Goal: Task Accomplishment & Management: Use online tool/utility

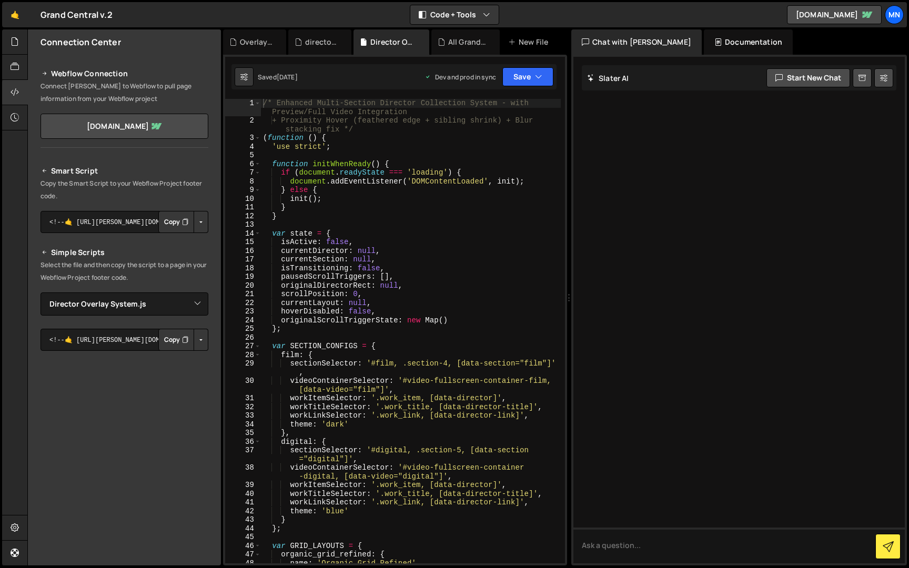
select select "42891"
click at [16, 62] on icon at bounding box center [15, 67] width 8 height 12
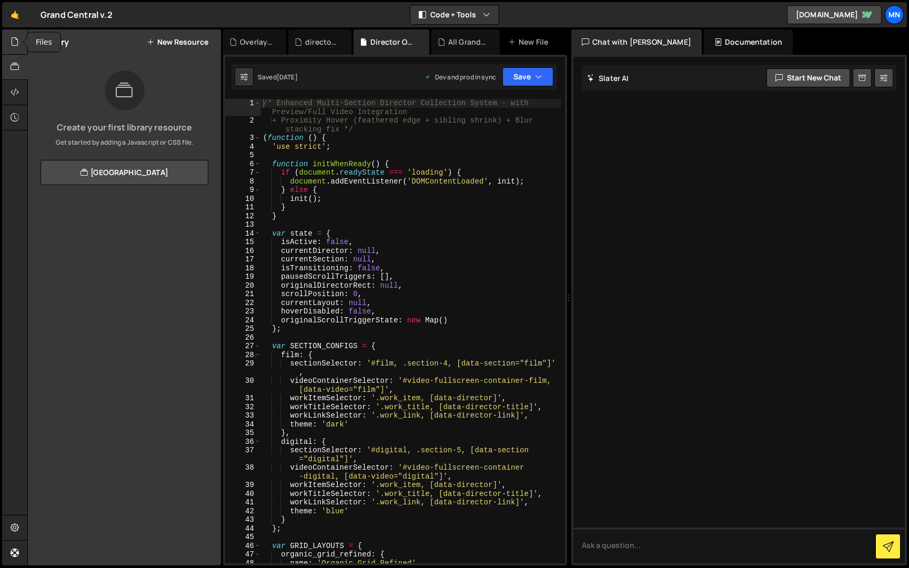
click at [19, 39] on div at bounding box center [15, 41] width 26 height 25
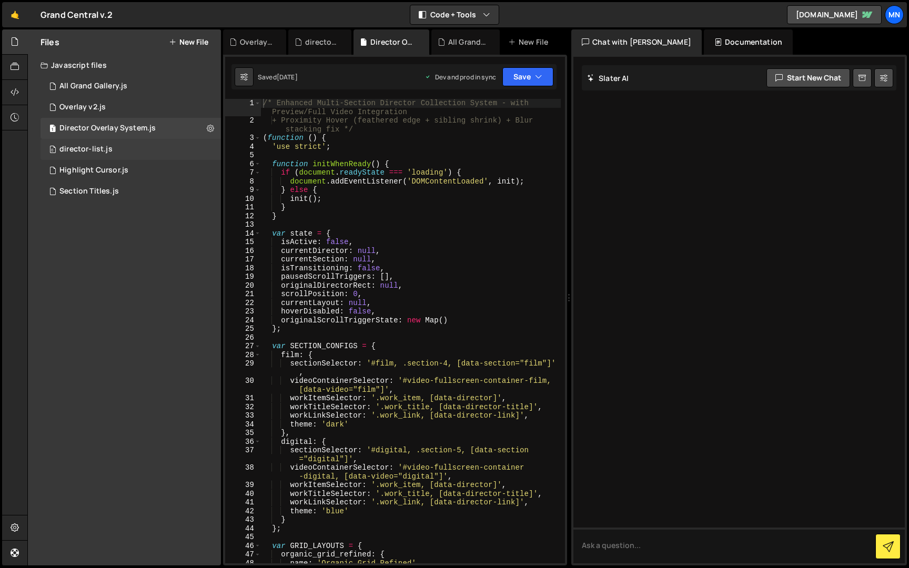
click at [98, 152] on div "director-list.js" at bounding box center [85, 149] width 53 height 9
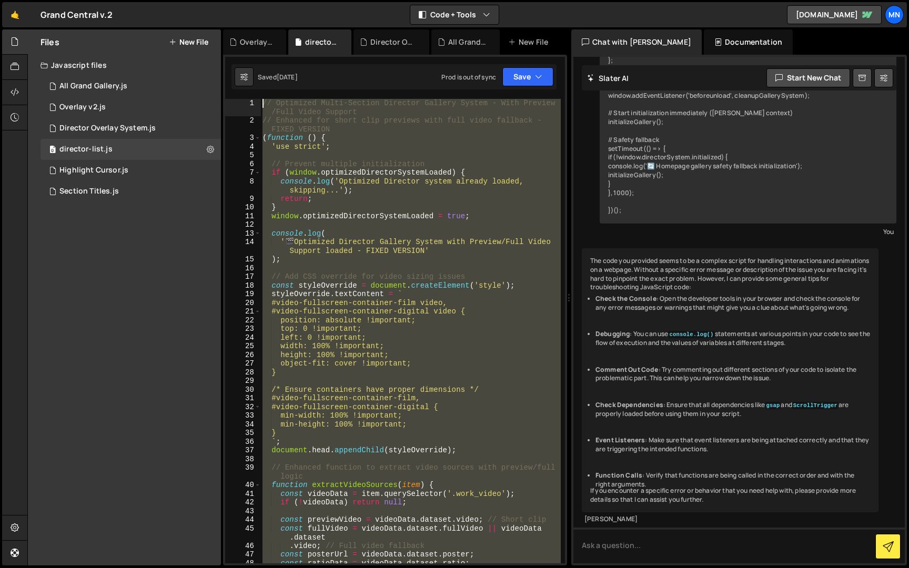
drag, startPoint x: 299, startPoint y: 559, endPoint x: 234, endPoint y: -19, distance: 582.0
click at [234, 0] on html "Projects [GEOGRAPHIC_DATA] Blog [GEOGRAPHIC_DATA] Projects Your Teams Invite te…" at bounding box center [454, 284] width 909 height 568
click at [490, 311] on div "// Optimized Multi-Section Director Gallery System - With Preview /Full Video S…" at bounding box center [410, 331] width 300 height 464
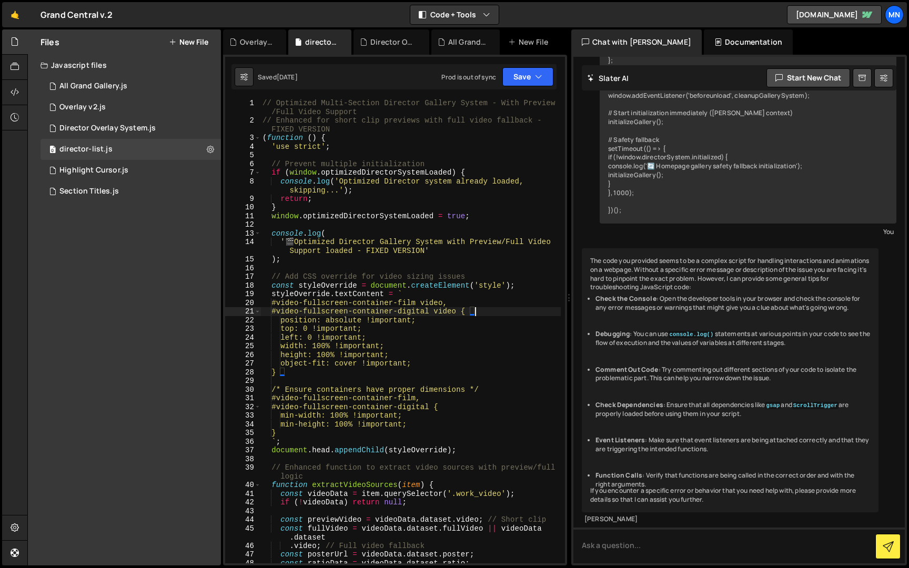
click at [274, 296] on div "// Optimized Multi-Section Director Gallery System - With Preview /Full Video S…" at bounding box center [410, 344] width 300 height 491
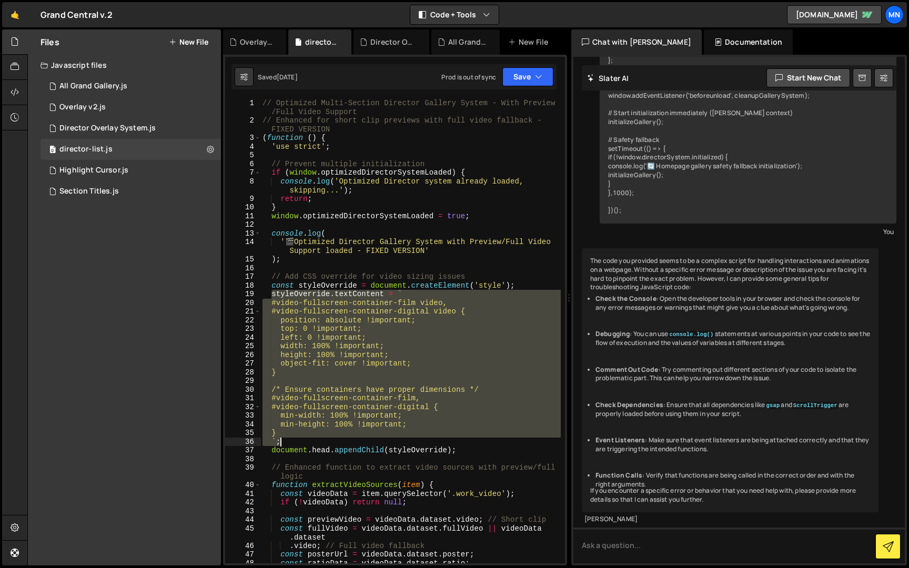
drag, startPoint x: 272, startPoint y: 294, endPoint x: 285, endPoint y: 439, distance: 145.2
click at [285, 439] on div "// Optimized Multi-Section Director Gallery System - With Preview /Full Video S…" at bounding box center [410, 344] width 300 height 491
paste textarea
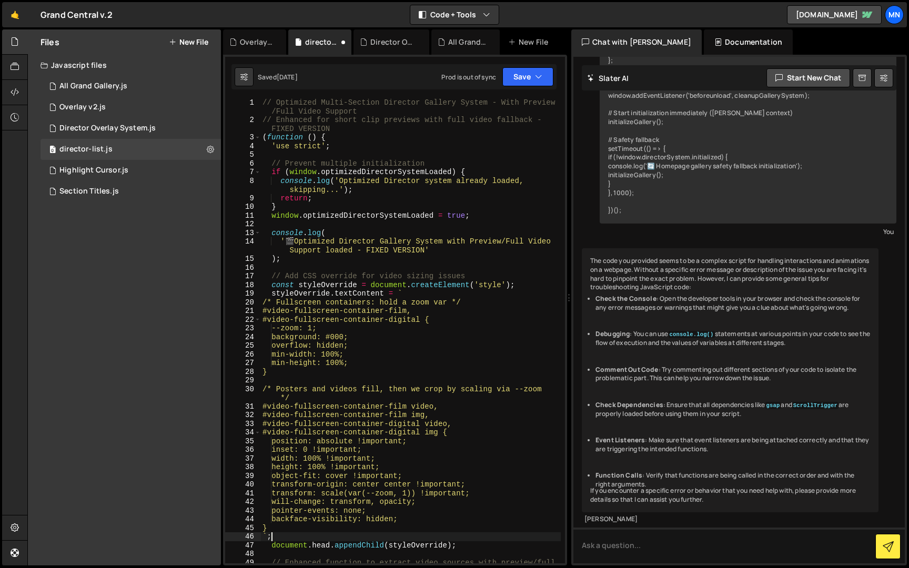
click at [338, 147] on div "// Optimized Multi-Section Director Gallery System - With Preview /Full Video S…" at bounding box center [410, 347] width 300 height 499
type textarea "'use strict';"
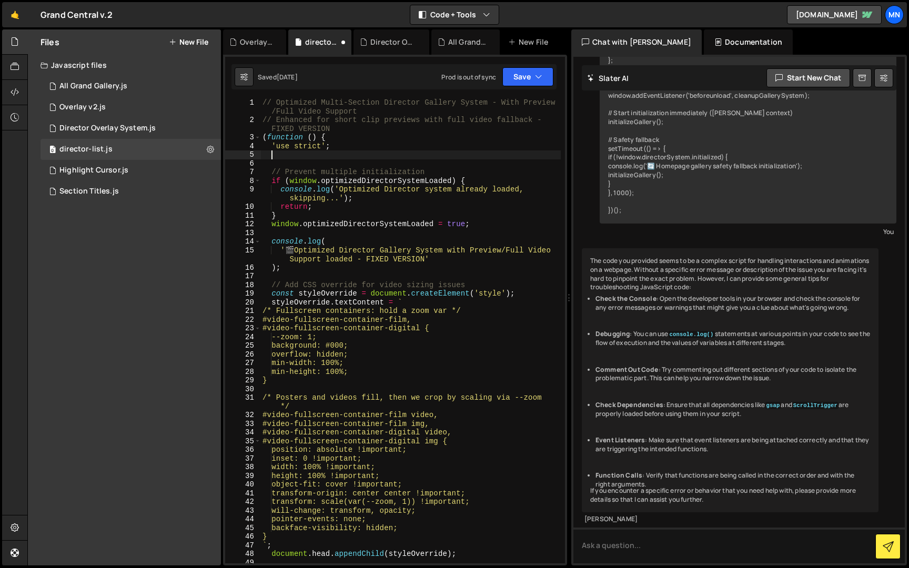
paste textarea "}"
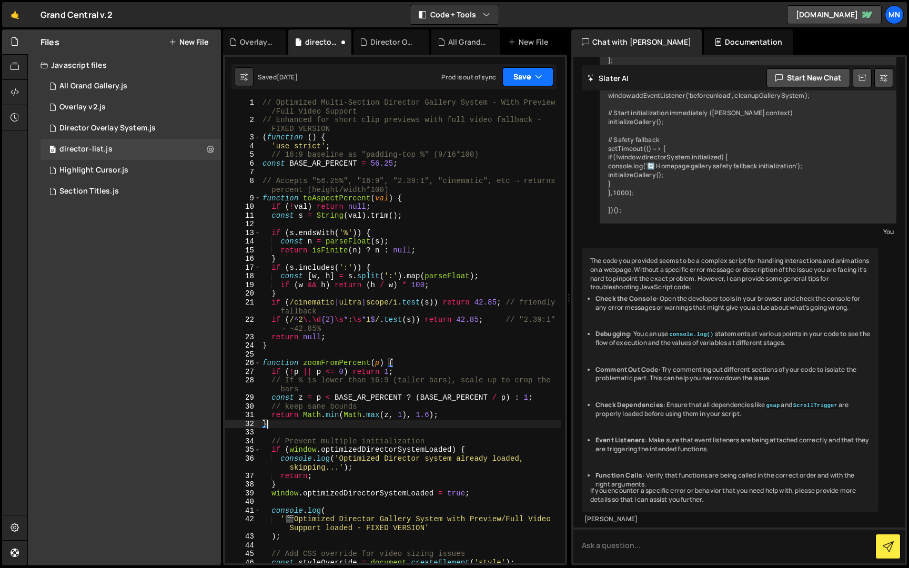
type textarea "}"
click at [538, 75] on icon "button" at bounding box center [538, 77] width 7 height 11
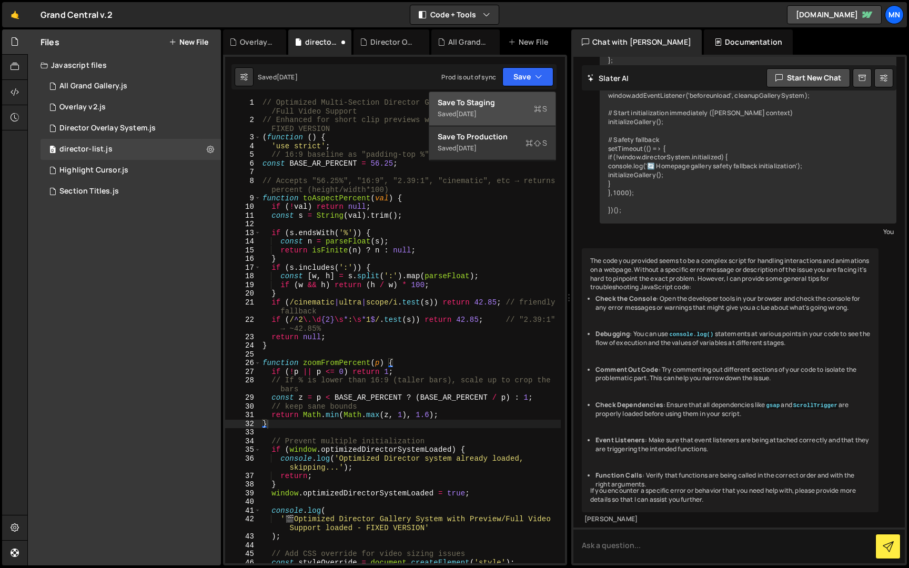
click at [518, 101] on div "Save to Staging S" at bounding box center [491, 102] width 109 height 11
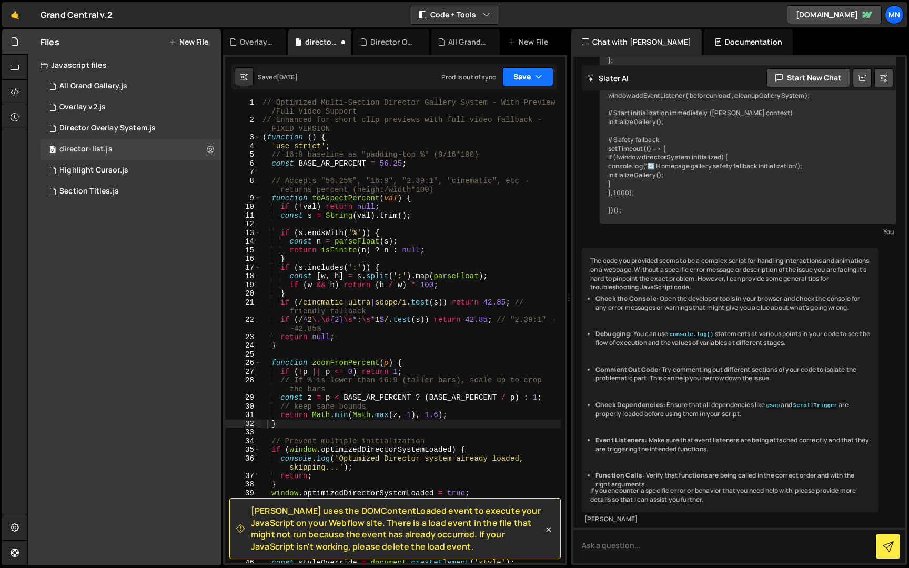
click at [532, 74] on button "Save" at bounding box center [527, 76] width 51 height 19
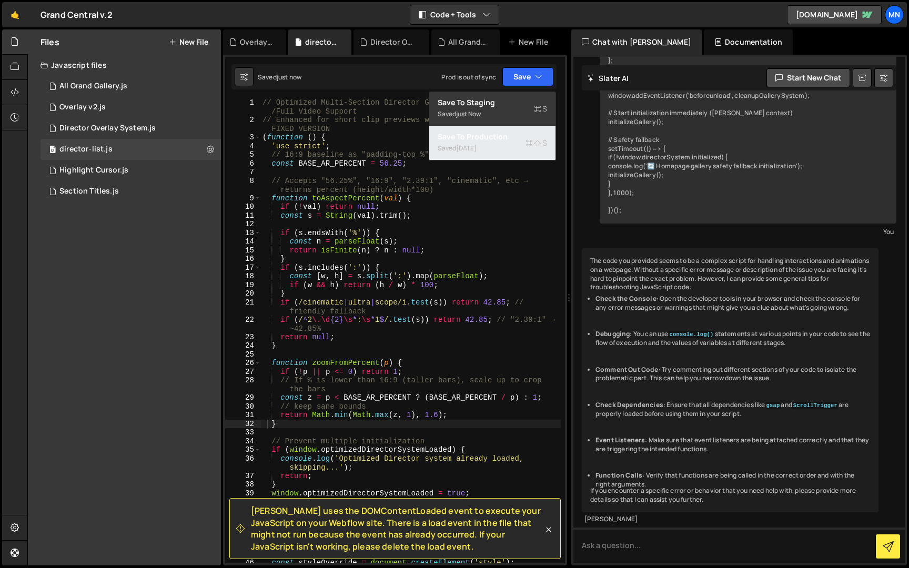
drag, startPoint x: 518, startPoint y: 141, endPoint x: 562, endPoint y: 107, distance: 55.1
click at [518, 141] on div "Save to Production S" at bounding box center [491, 136] width 109 height 11
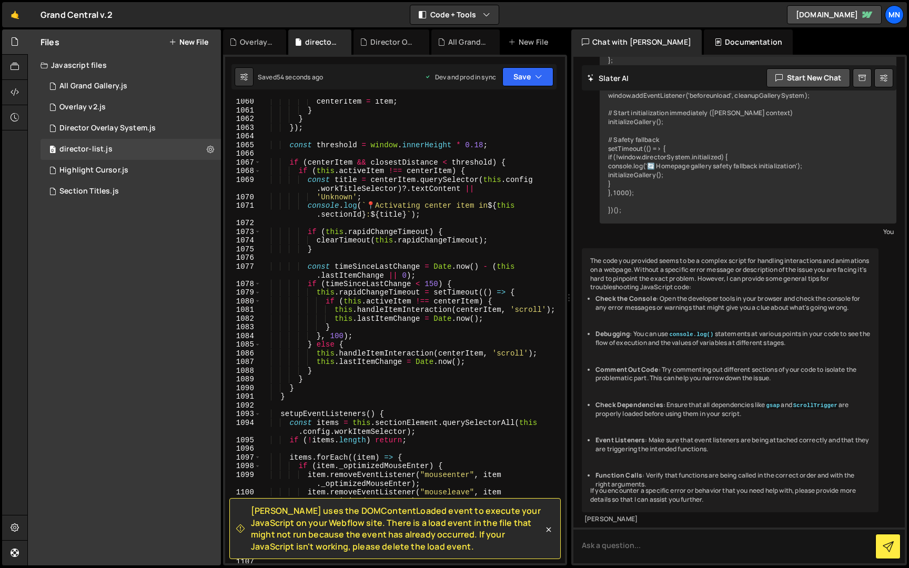
scroll to position [10101, 0]
click at [551, 528] on icon at bounding box center [548, 529] width 11 height 11
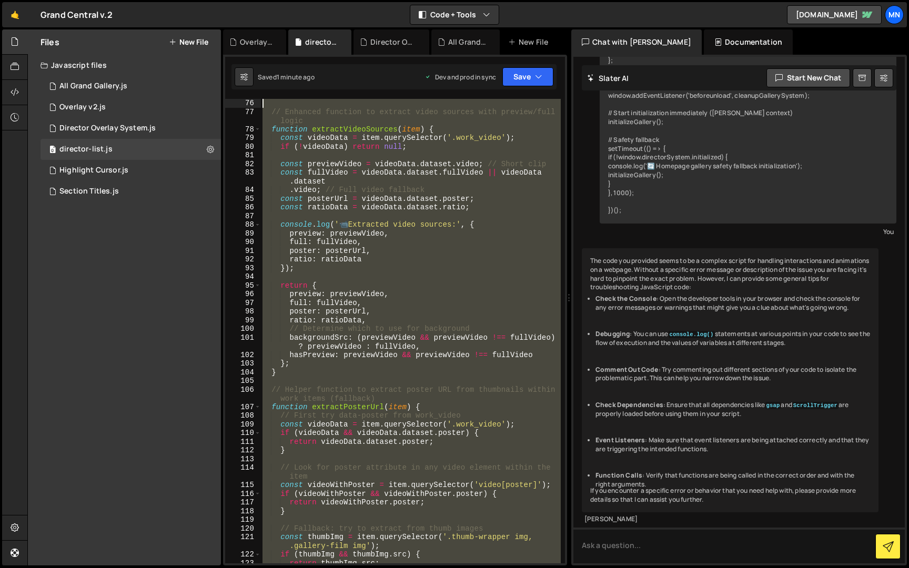
scroll to position [0, 0]
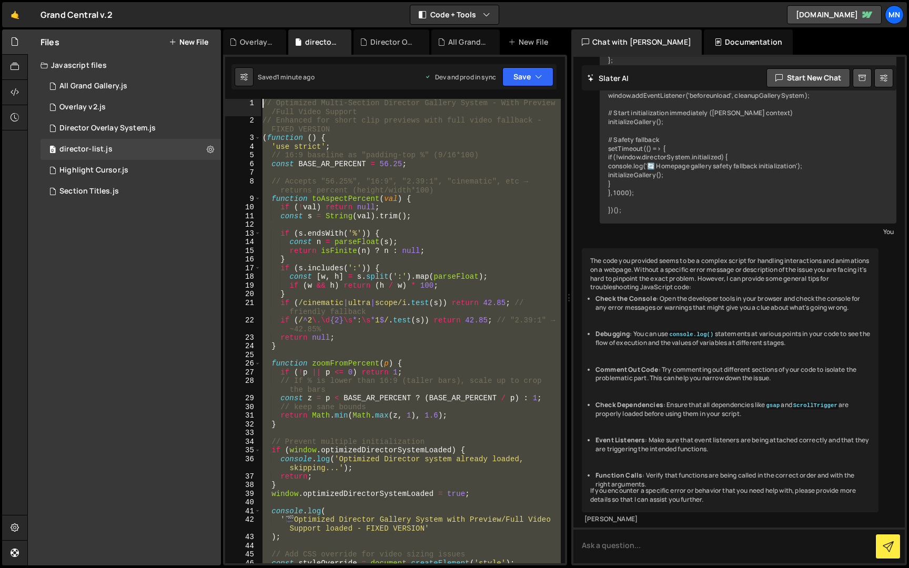
drag, startPoint x: 217, startPoint y: 372, endPoint x: 175, endPoint y: -19, distance: 393.5
click at [175, 0] on html "Projects [GEOGRAPHIC_DATA] Blog [GEOGRAPHIC_DATA] Projects Your Teams Invite te…" at bounding box center [454, 284] width 909 height 568
type textarea "// Optimized Multi-Section Director Gallery System - With Preview/Full Video Su…"
paste textarea
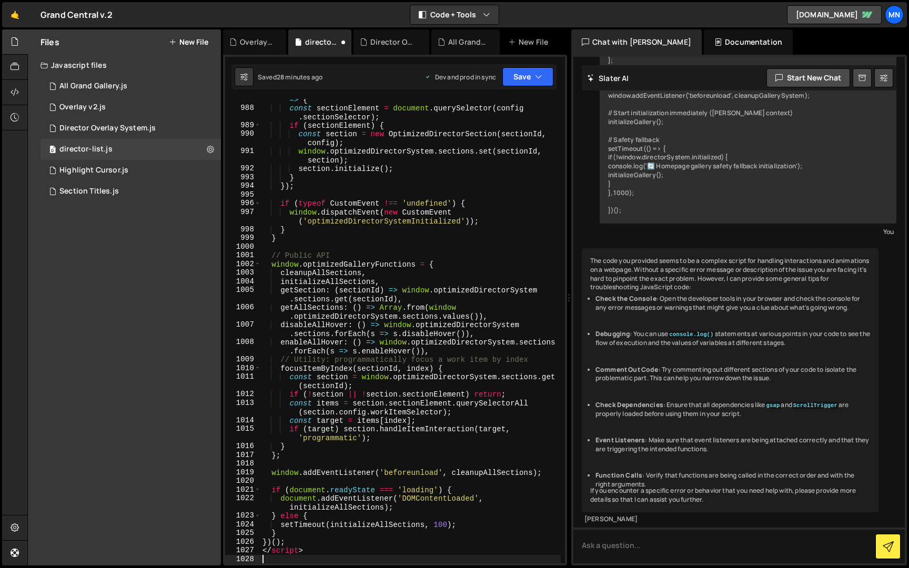
scroll to position [9930, 0]
drag, startPoint x: 267, startPoint y: 551, endPoint x: 225, endPoint y: 550, distance: 41.6
click at [225, 550] on div "987 988 989 990 991 992 993 994 995 996 997 998 999 1000 1001 1002 1003 1004 10…" at bounding box center [395, 331] width 340 height 464
type textarea "</script>"
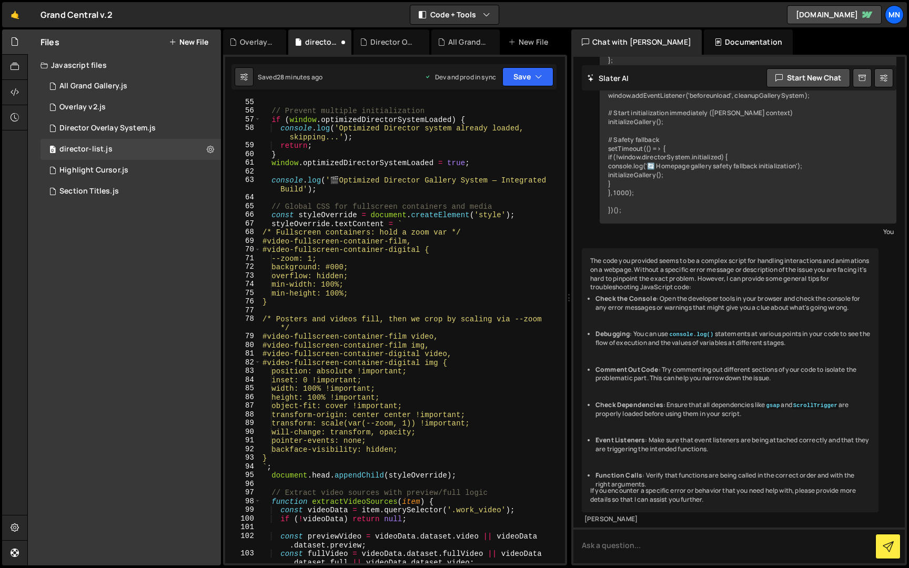
scroll to position [0, 0]
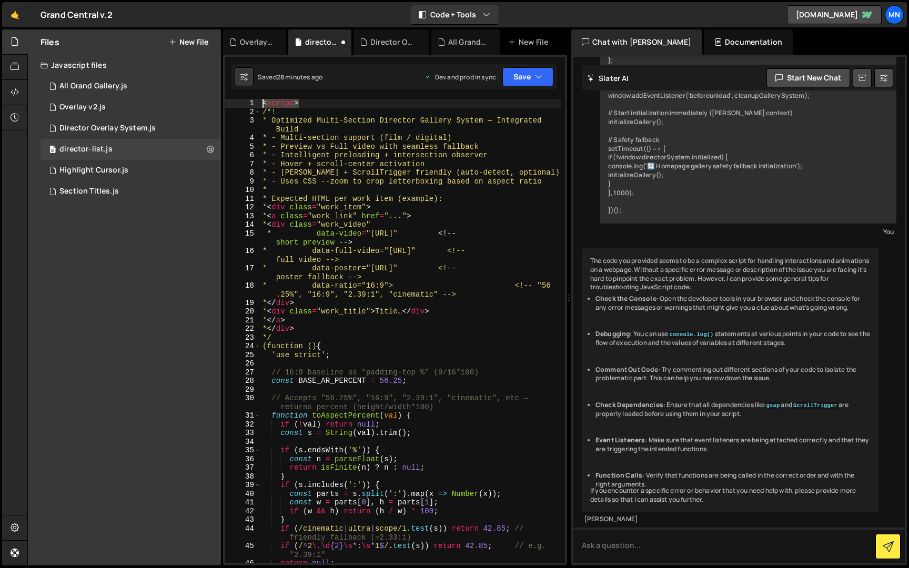
drag, startPoint x: 313, startPoint y: 104, endPoint x: 253, endPoint y: 104, distance: 59.9
click at [253, 104] on div "1 2 3 4 5 6 7 8 9 10 11 12 13 14 15 16 17 18 19 20 21 22 23 24 25 26 27 28 29 3…" at bounding box center [395, 331] width 340 height 464
type textarea "<script>"
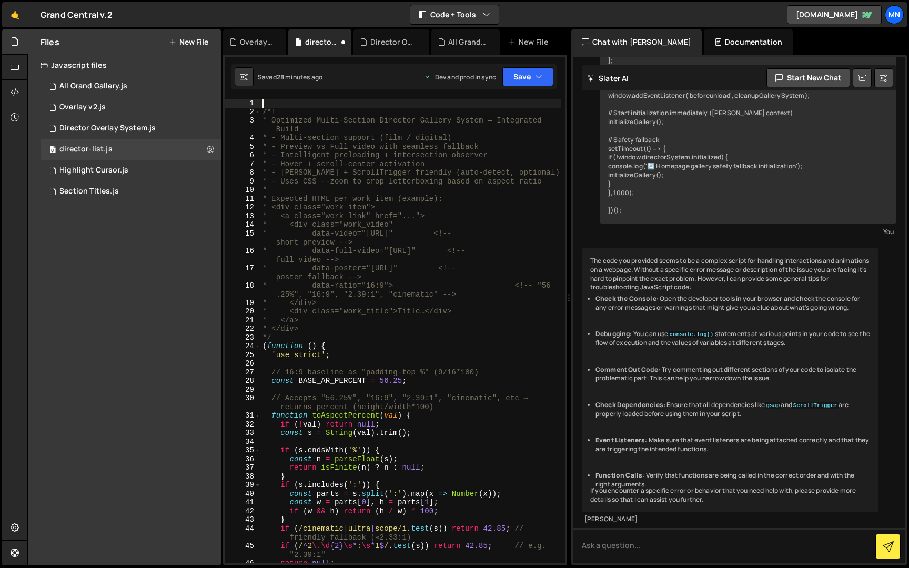
type textarea "/*!"
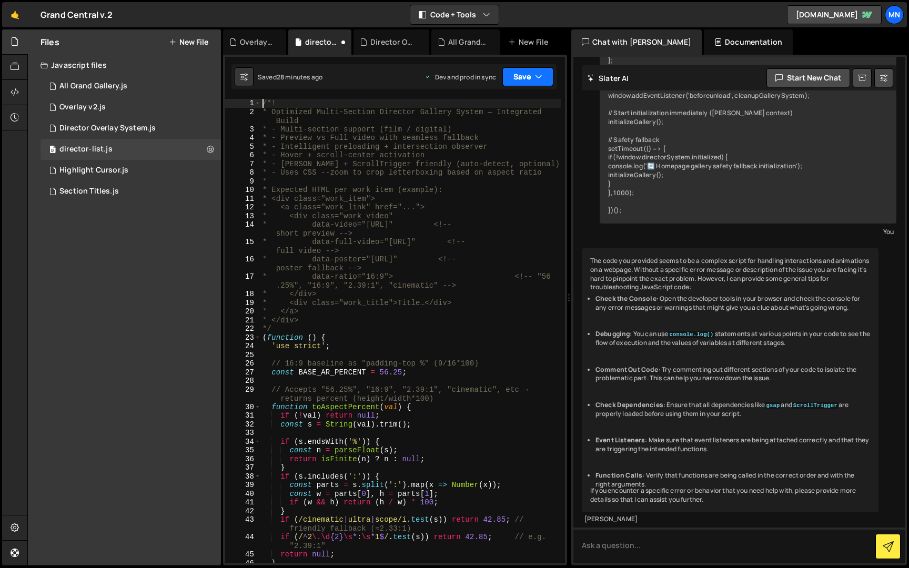
click at [521, 74] on button "Save" at bounding box center [527, 76] width 51 height 19
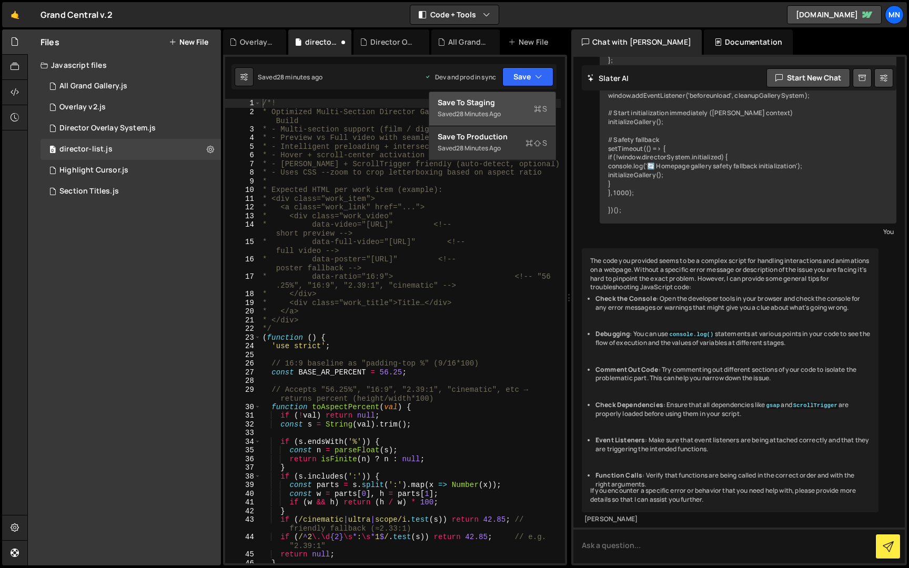
click at [519, 103] on div "Save to Staging S" at bounding box center [491, 102] width 109 height 11
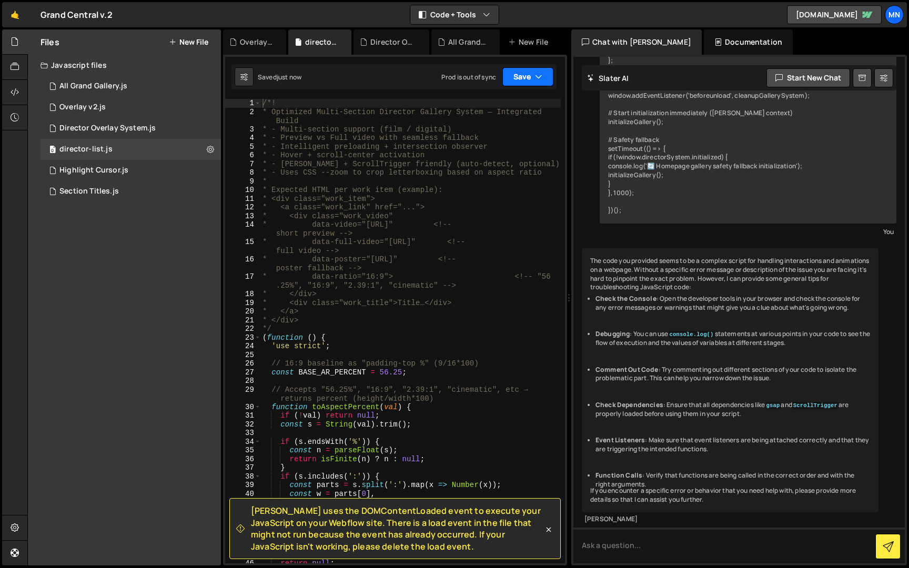
click at [534, 77] on button "Save" at bounding box center [527, 76] width 51 height 19
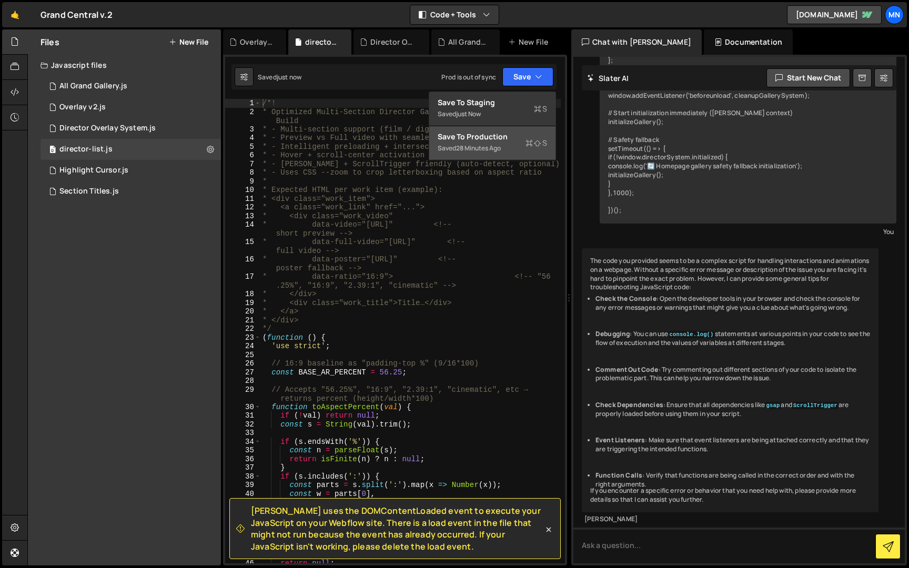
click at [515, 146] on div "Saved 28 minutes ago" at bounding box center [491, 148] width 109 height 13
